Goal: Navigation & Orientation: Find specific page/section

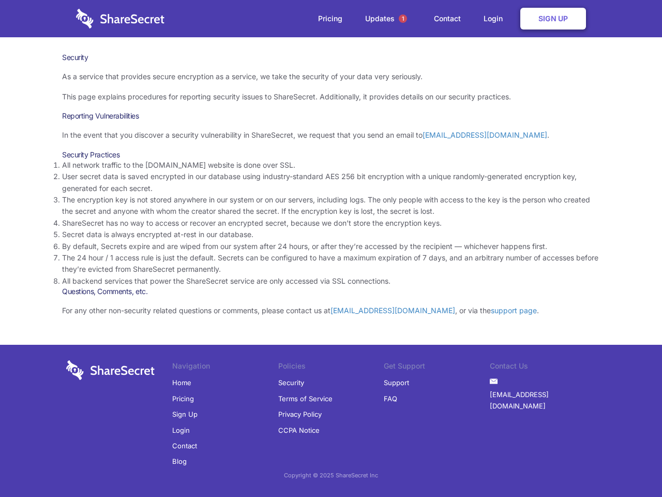
click at [331, 248] on li "By default, Secrets expire and are wiped from our system after 24 hours, or aft…" at bounding box center [331, 246] width 538 height 11
click at [403, 19] on span "1" at bounding box center [403, 18] width 8 height 8
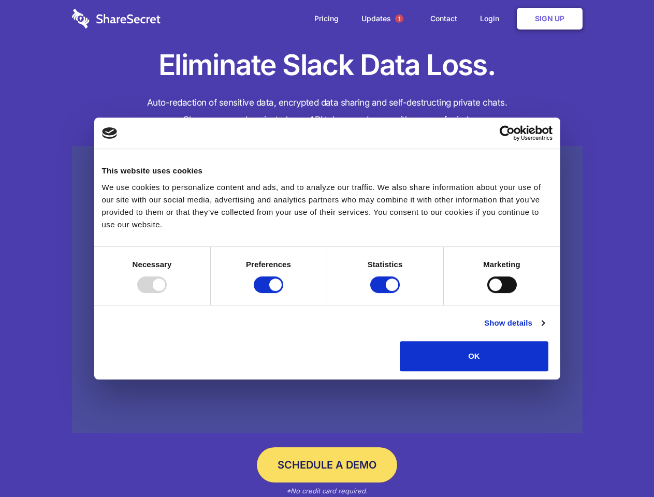
click at [167, 293] on div at bounding box center [151, 284] width 29 height 17
click at [283, 293] on input "Preferences" at bounding box center [268, 284] width 29 height 17
checkbox input "false"
click at [386, 293] on input "Statistics" at bounding box center [384, 284] width 29 height 17
checkbox input "false"
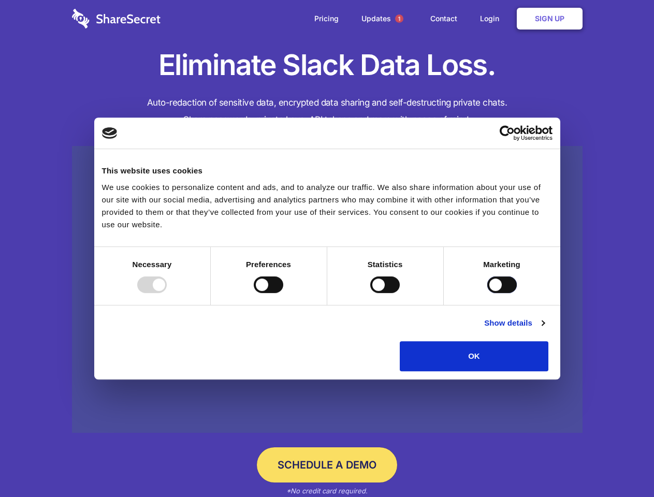
click at [487, 293] on input "Marketing" at bounding box center [501, 284] width 29 height 17
checkbox input "true"
click at [544, 329] on link "Show details" at bounding box center [514, 323] width 60 height 12
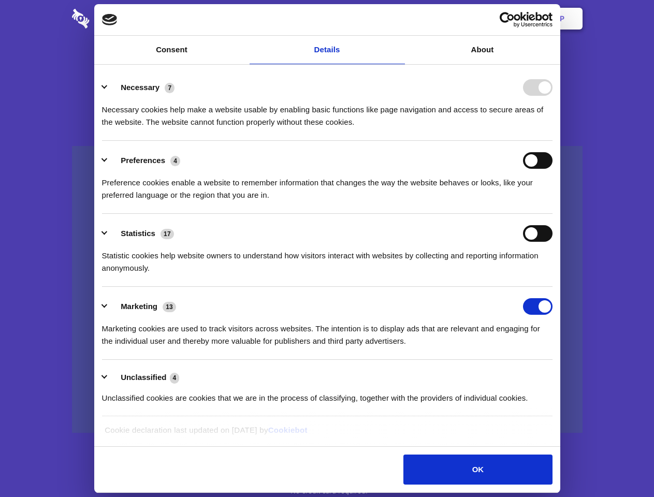
click at [552, 214] on li "Preferences 4 Preference cookies enable a website to remember information that …" at bounding box center [327, 177] width 450 height 73
click at [398, 19] on span "1" at bounding box center [399, 18] width 8 height 8
